Goal: Task Accomplishment & Management: Complete application form

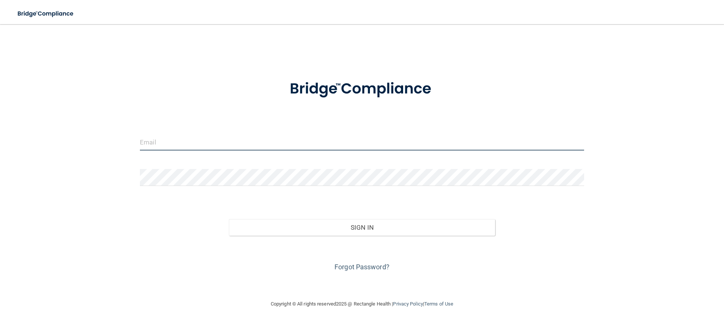
click at [259, 141] on input "email" at bounding box center [362, 141] width 444 height 17
type input "[EMAIL_ADDRESS][DOMAIN_NAME]"
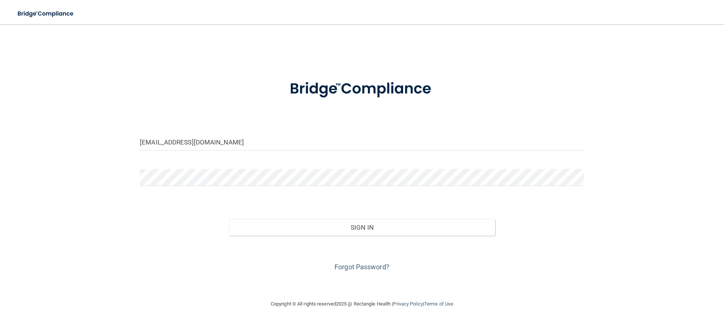
drag, startPoint x: 259, startPoint y: 192, endPoint x: 139, endPoint y: 175, distance: 121.0
click at [139, 175] on div at bounding box center [361, 180] width 455 height 23
click at [229, 219] on button "Sign In" at bounding box center [362, 227] width 267 height 17
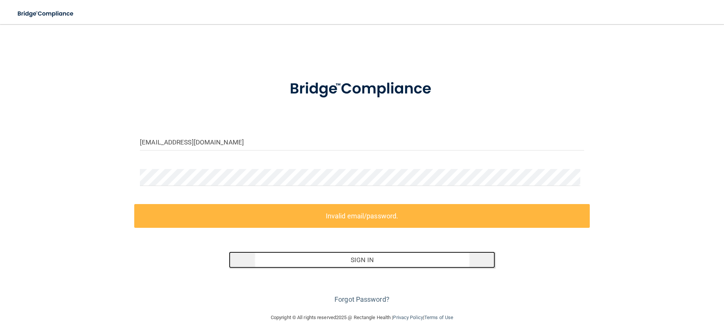
click at [377, 257] on button "Sign In" at bounding box center [362, 259] width 267 height 17
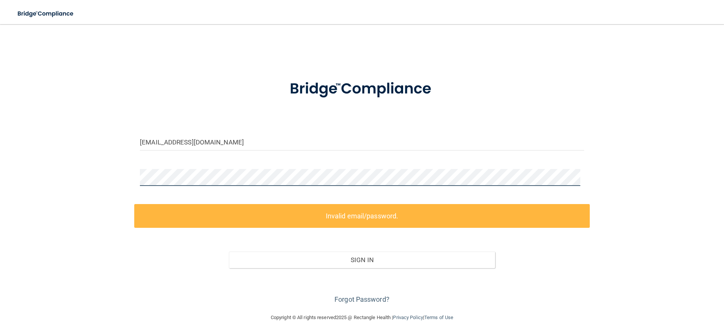
click at [133, 178] on div "[EMAIL_ADDRESS][DOMAIN_NAME] Invalid email/password. You don't have permission …" at bounding box center [362, 169] width 694 height 274
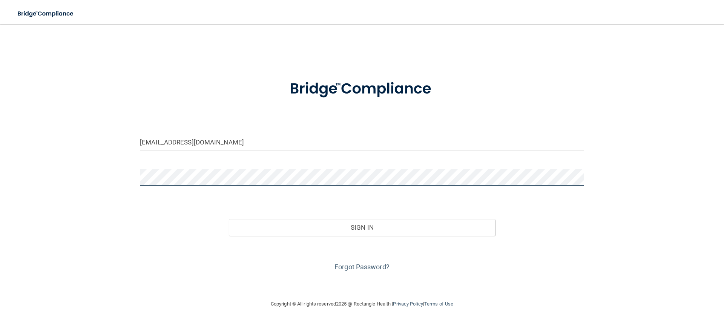
click at [229, 219] on button "Sign In" at bounding box center [362, 227] width 267 height 17
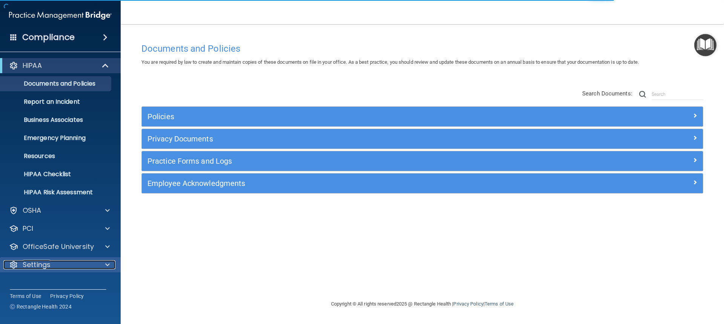
click at [90, 264] on div "Settings" at bounding box center [49, 264] width 93 height 9
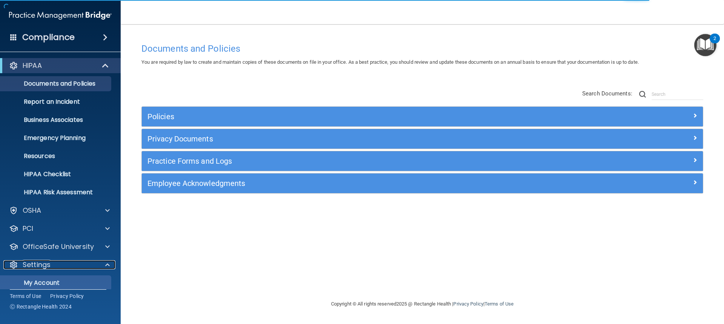
scroll to position [61, 0]
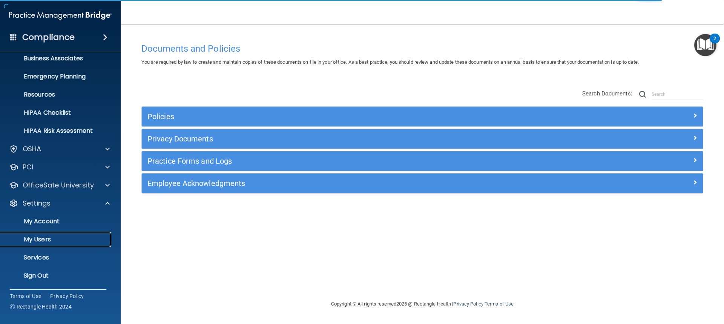
click at [48, 238] on p "My Users" at bounding box center [56, 240] width 103 height 8
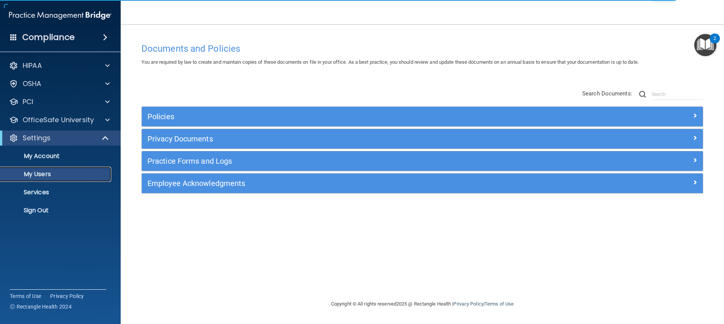
select select "20"
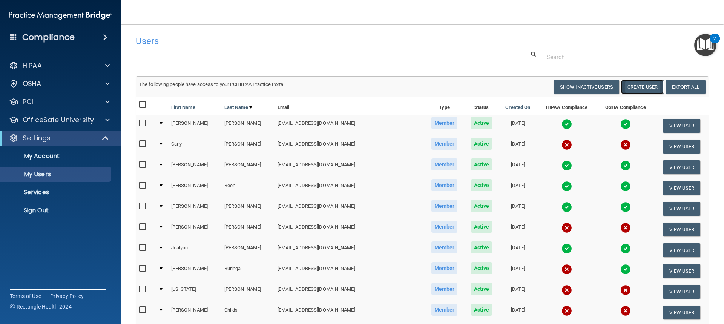
click at [642, 86] on button "Create User" at bounding box center [642, 87] width 43 height 14
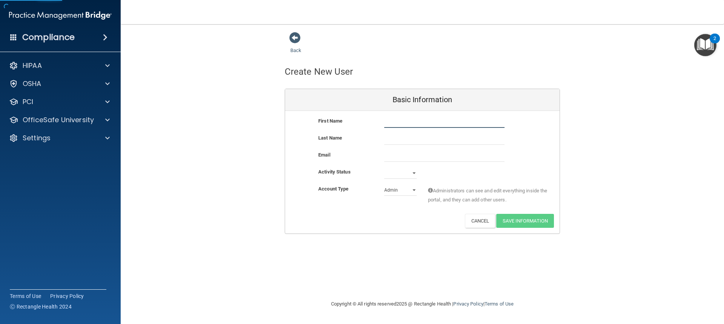
click at [399, 124] on input "text" at bounding box center [444, 121] width 120 height 11
type input "[PERSON_NAME]"
click at [393, 157] on input "email" at bounding box center [444, 155] width 120 height 11
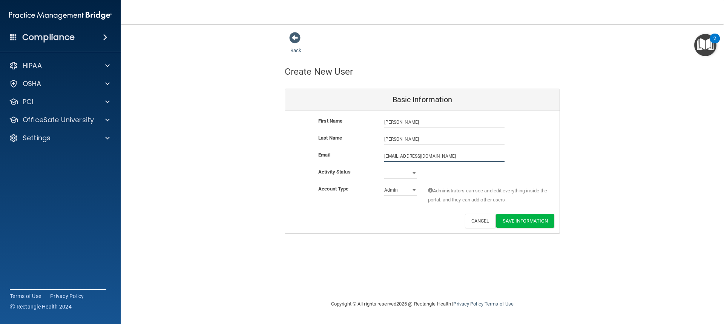
type input "[EMAIL_ADDRESS][DOMAIN_NAME]"
click at [413, 172] on select "Active Inactive" at bounding box center [400, 172] width 32 height 11
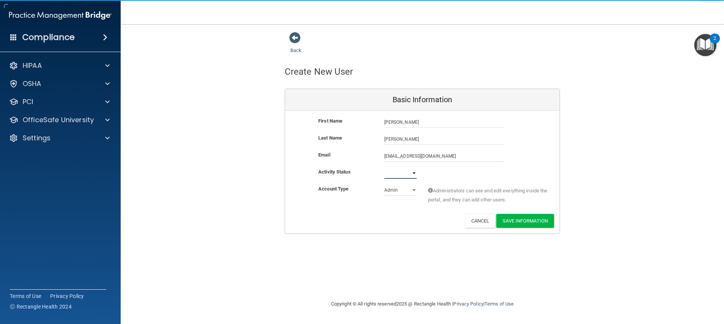
select select "active"
click at [384, 167] on select "Active Inactive" at bounding box center [400, 172] width 32 height 11
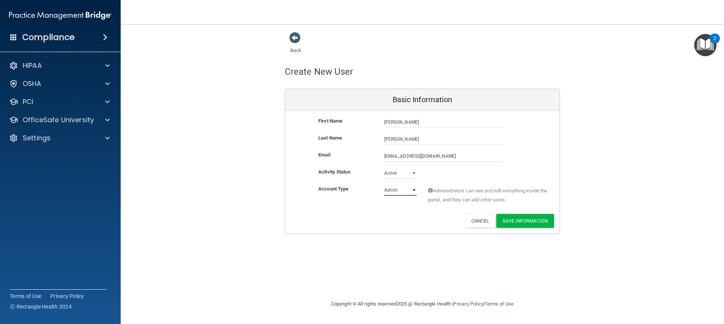
click at [402, 190] on select "Admin Member" at bounding box center [400, 189] width 32 height 11
select select "practice_member"
click at [384, 184] on select "Admin Member" at bounding box center [400, 189] width 32 height 11
click at [521, 219] on button "Save Information" at bounding box center [525, 221] width 58 height 14
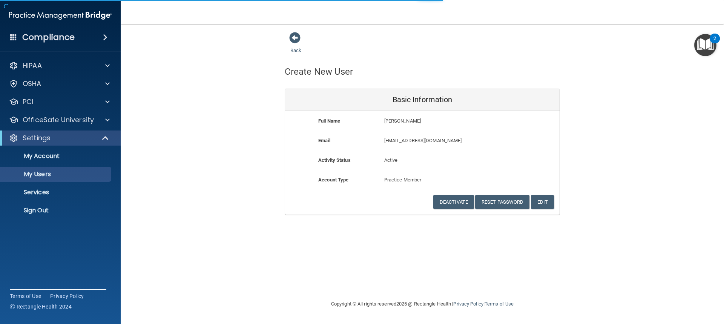
select select "20"
